Goal: Use online tool/utility: Utilize a website feature to perform a specific function

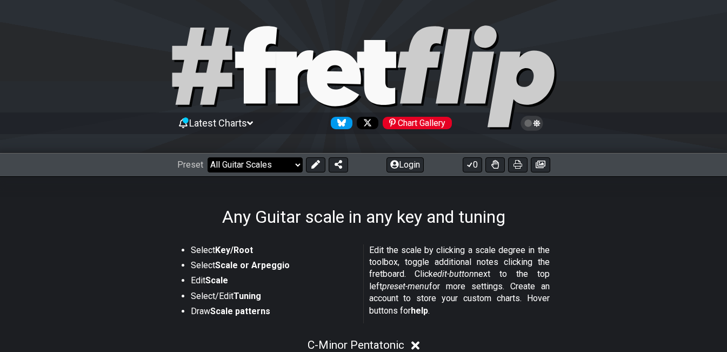
click at [296, 162] on select "Welcome to #fretflip! Initial Preset Custom Preset Minor Pentatonic Major Penta…" at bounding box center [255, 164] width 95 height 15
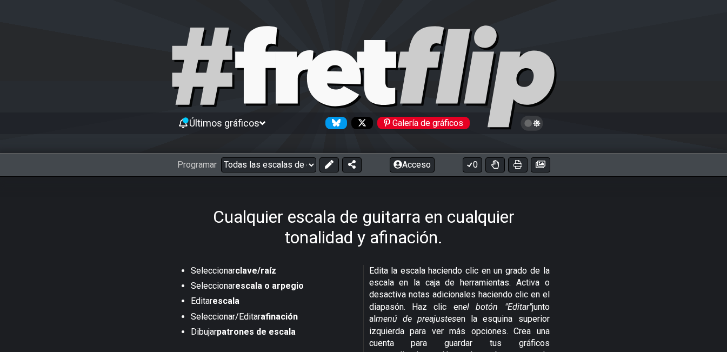
click at [69, 84] on div at bounding box center [363, 79] width 727 height 110
select select "/guitar-scales"
select select "C"
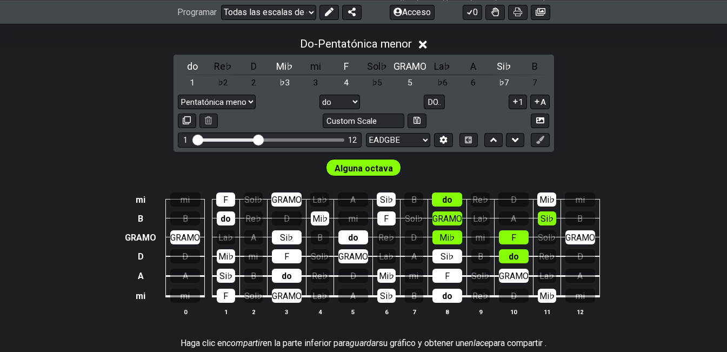
scroll to position [378, 0]
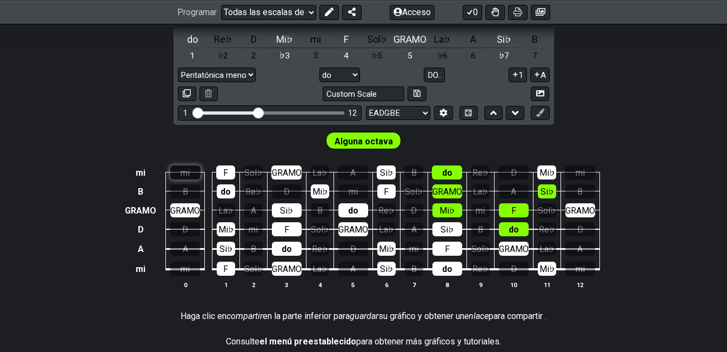
click at [186, 169] on font "mi" at bounding box center [185, 173] width 9 height 10
click at [177, 170] on div "mi" at bounding box center [185, 172] width 30 height 14
click at [224, 166] on div "F" at bounding box center [225, 172] width 19 height 14
click at [223, 167] on div "F" at bounding box center [225, 172] width 19 height 14
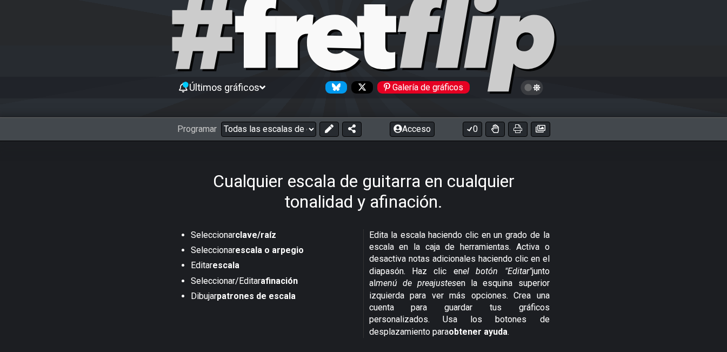
scroll to position [0, 0]
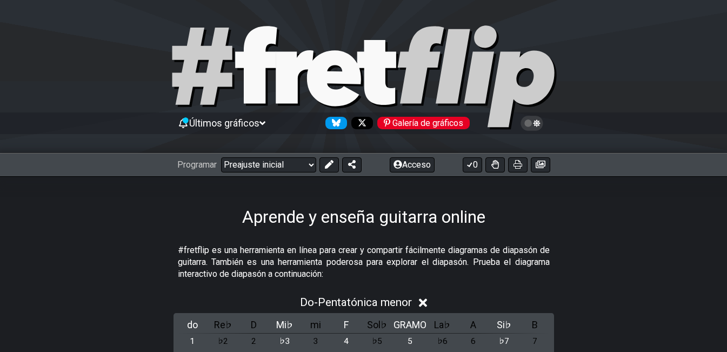
click at [621, 117] on div "Últimos gráficos Galería de gráficos" at bounding box center [363, 134] width 727 height 39
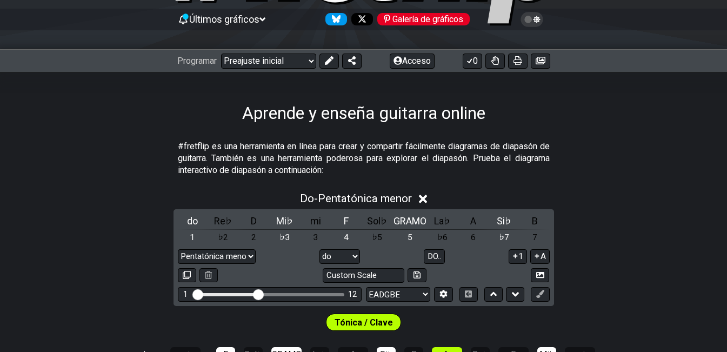
scroll to position [108, 0]
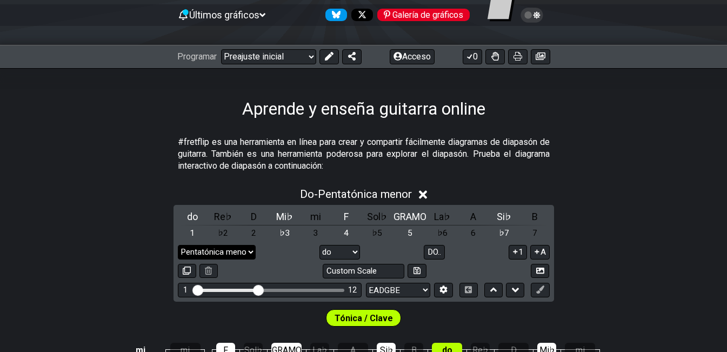
click at [238, 250] on select "Pentatónica menor Haga clic para editar Pentatónica menor Pentatónica mayor Blu…" at bounding box center [217, 252] width 78 height 15
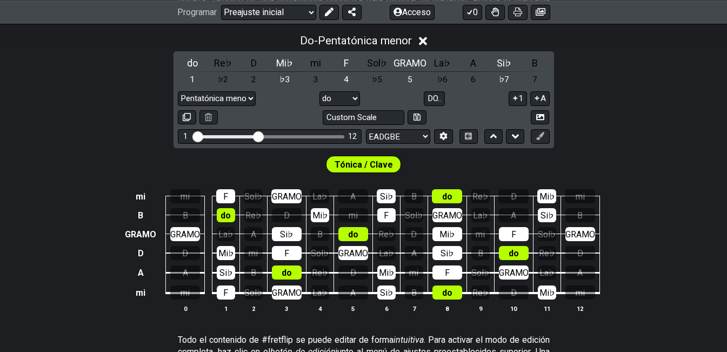
scroll to position [324, 0]
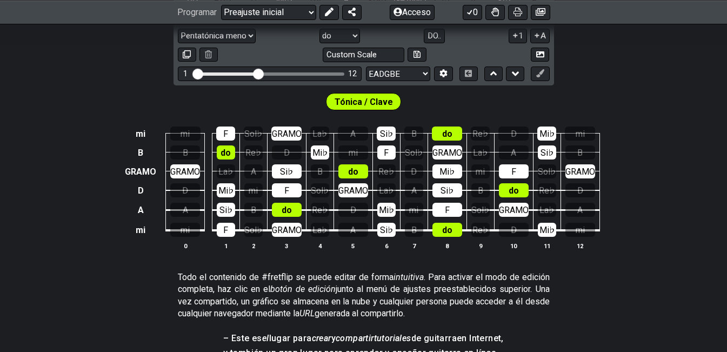
click at [356, 104] on font "Tónica / Clave" at bounding box center [364, 102] width 58 height 10
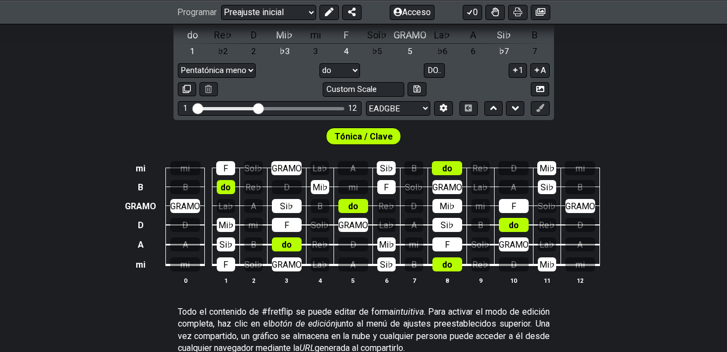
scroll to position [270, 0]
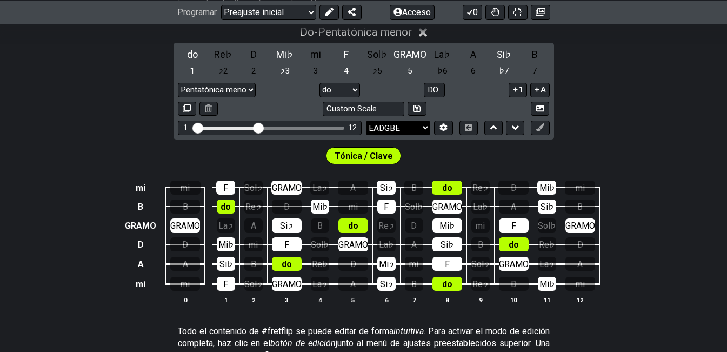
click at [423, 123] on select "EADGBE EADGBE EADGBE CUENTA♯ B ADGCEA PADRE Mi♭ La♭ Re♭ Sol♭ Si♭ Mi♭ CGCFAD Dir…" at bounding box center [398, 128] width 64 height 15
select select "D A D G B E"
click at [366, 121] on select "EADGBE EADGBE EADGBE CUENTA♯ B ADGCEA PADRE Mi♭ La♭ Re♭ Sol♭ Si♭ Mi♭ CGCFAD Dir…" at bounding box center [398, 128] width 64 height 15
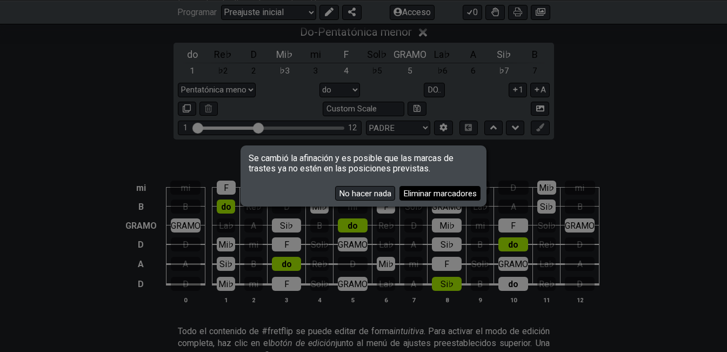
click at [412, 195] on font "Eliminar marcadores" at bounding box center [439, 194] width 73 height 10
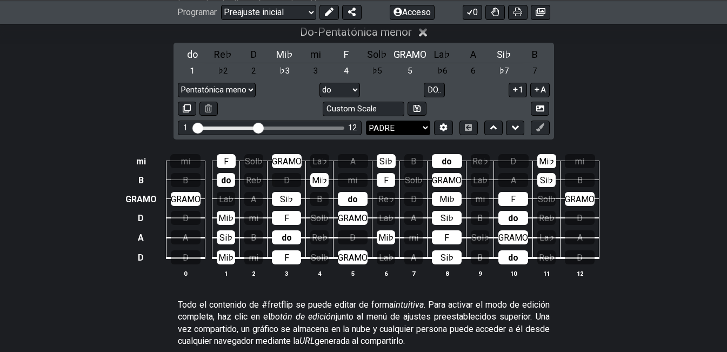
click at [427, 127] on select "EADGBE EADGBE EADGBE CUENTA♯ B ADGCEA PADRE Mi♭ La♭ Re♭ Sol♭ Si♭ Mi♭ CGCFAD Dir…" at bounding box center [398, 128] width 64 height 15
click at [656, 6] on div "Programar ¡Bienvenido a #fretflip! Preajuste inicial Preajuste personalizado Pe…" at bounding box center [363, 12] width 727 height 24
click at [442, 127] on icon at bounding box center [444, 128] width 8 height 8
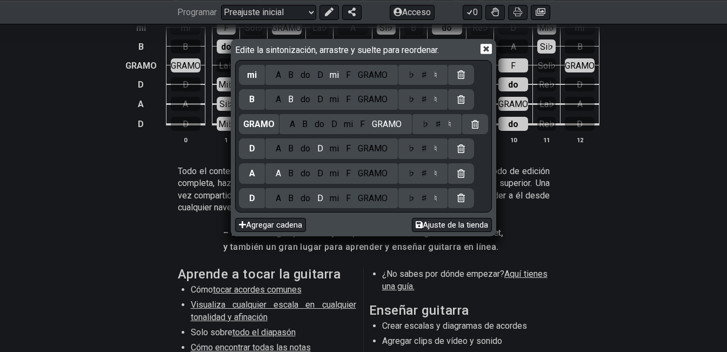
scroll to position [432, 0]
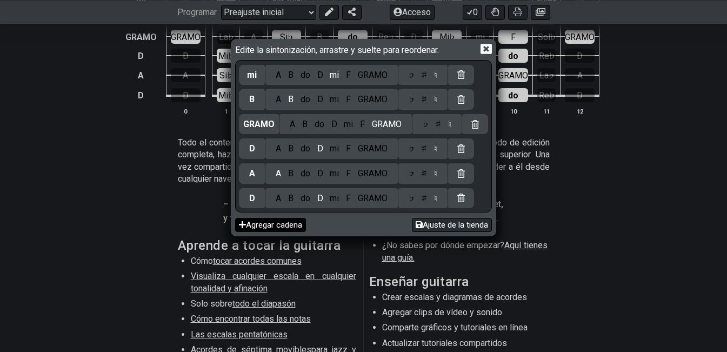
click at [270, 229] on font "Agregar cadena" at bounding box center [274, 225] width 56 height 10
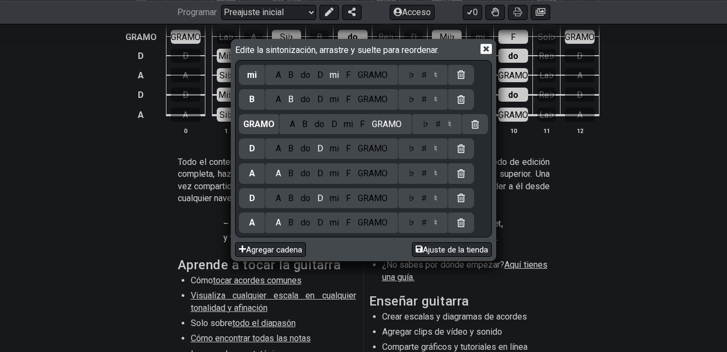
click at [634, 209] on div "Edite la sintonización, arrastre y suelte para reordenar. mi A B do D mi F GRAM…" at bounding box center [363, 176] width 727 height 352
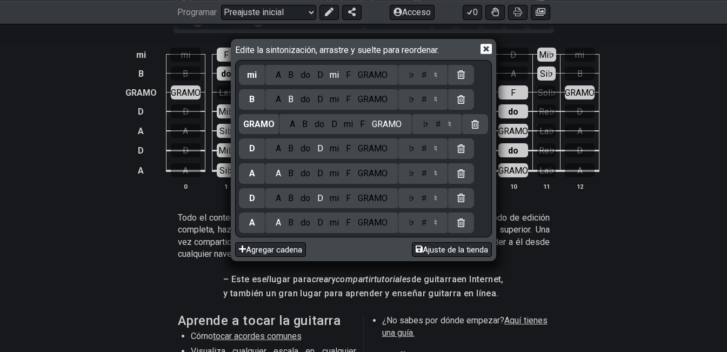
scroll to position [324, 0]
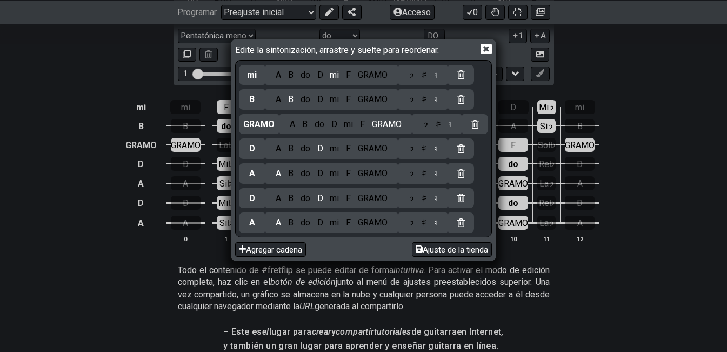
click at [485, 48] on icon at bounding box center [485, 48] width 11 height 11
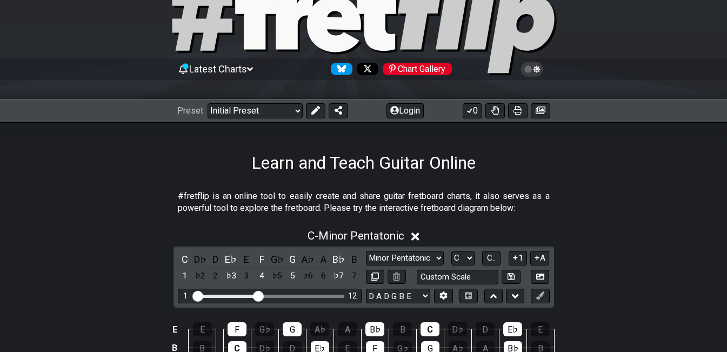
scroll to position [216, 0]
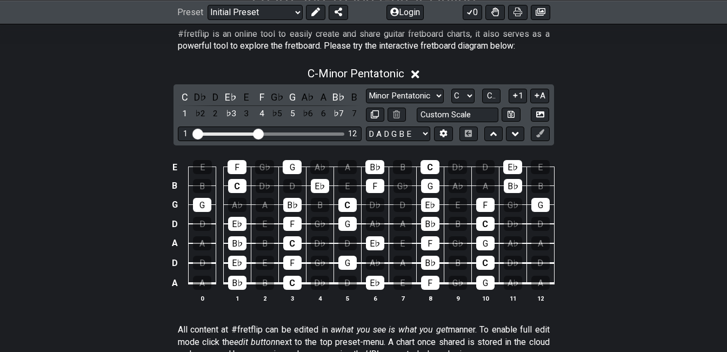
click at [714, 161] on div "E E F G♭ G A♭ A B♭ B C D♭ D E♭ E B B C D♭ D E♭ E F G♭ G A♭ A B♭ B G G A♭ A B♭ B…" at bounding box center [363, 231] width 727 height 171
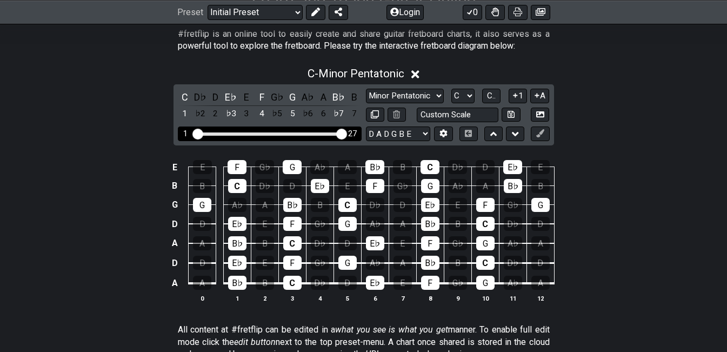
drag, startPoint x: 262, startPoint y: 132, endPoint x: 340, endPoint y: 141, distance: 78.8
click at [340, 133] on input "Visible fret range" at bounding box center [269, 133] width 153 height 0
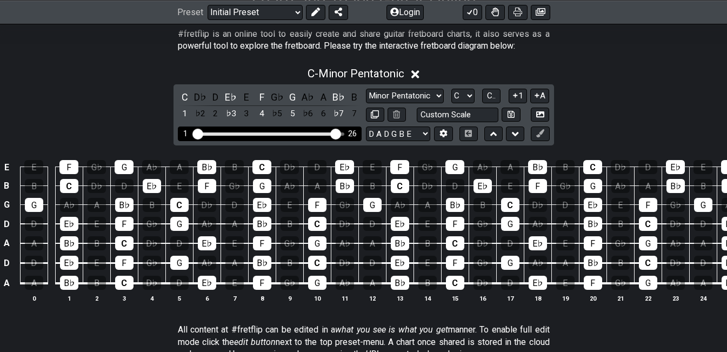
click at [334, 133] on input "Visible fret range" at bounding box center [269, 133] width 153 height 0
click at [327, 133] on input "Visible fret range" at bounding box center [269, 133] width 153 height 0
